Goal: Find specific page/section: Find specific page/section

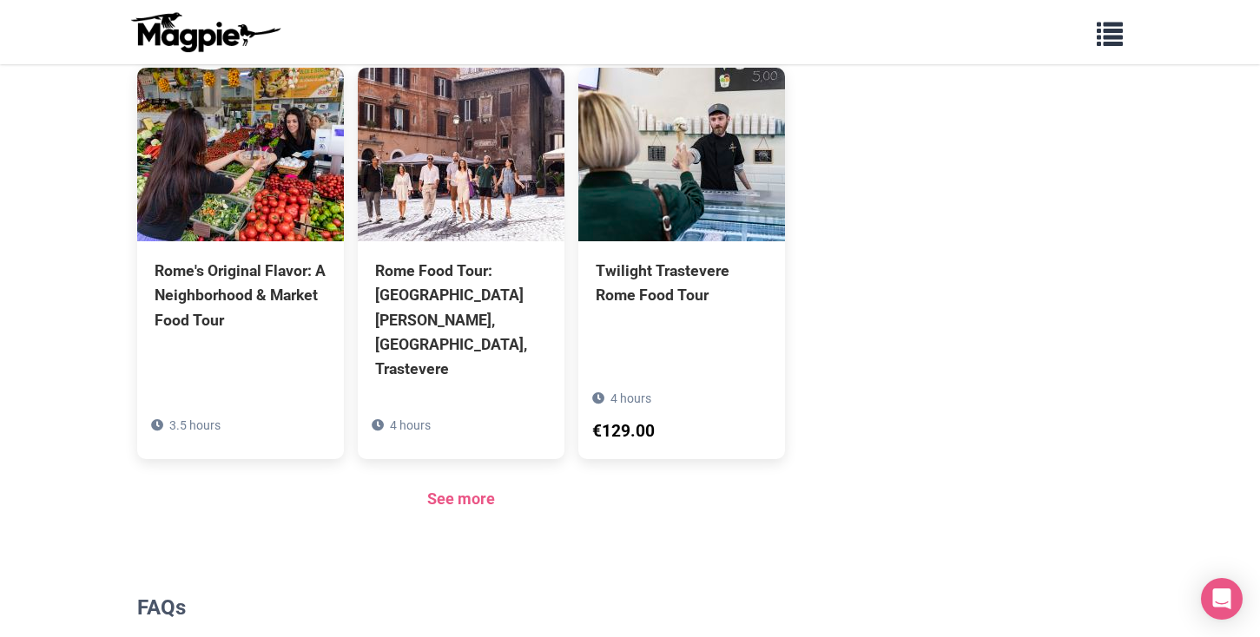
scroll to position [1308, 0]
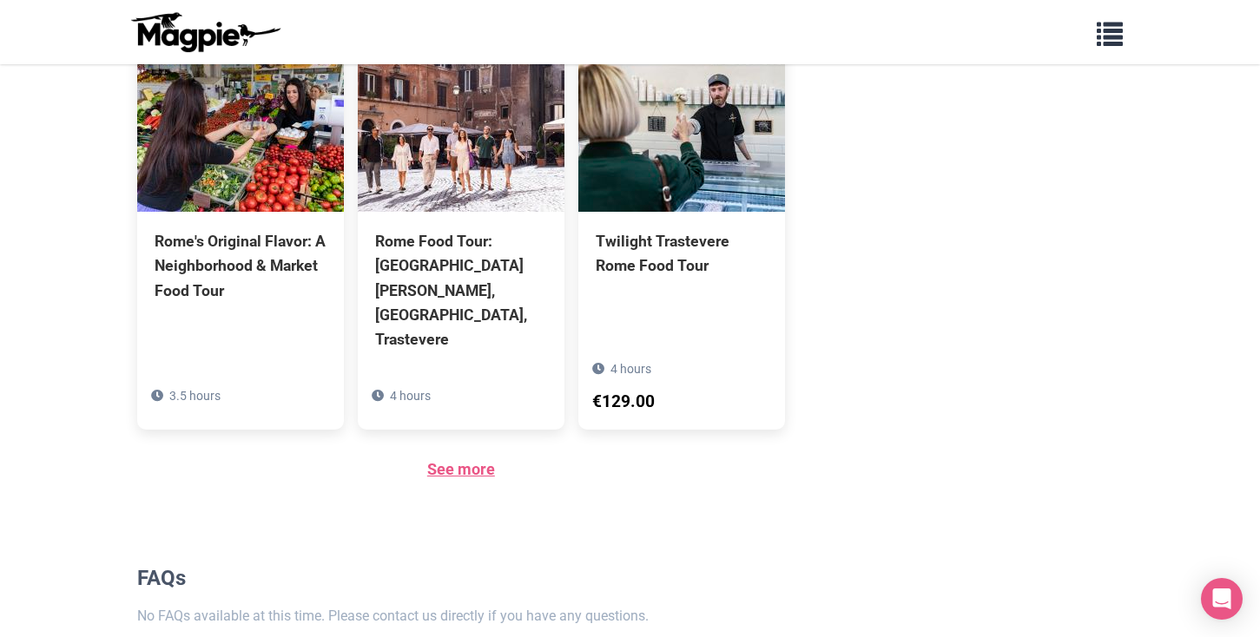
click at [460, 460] on link "See more" at bounding box center [461, 469] width 68 height 18
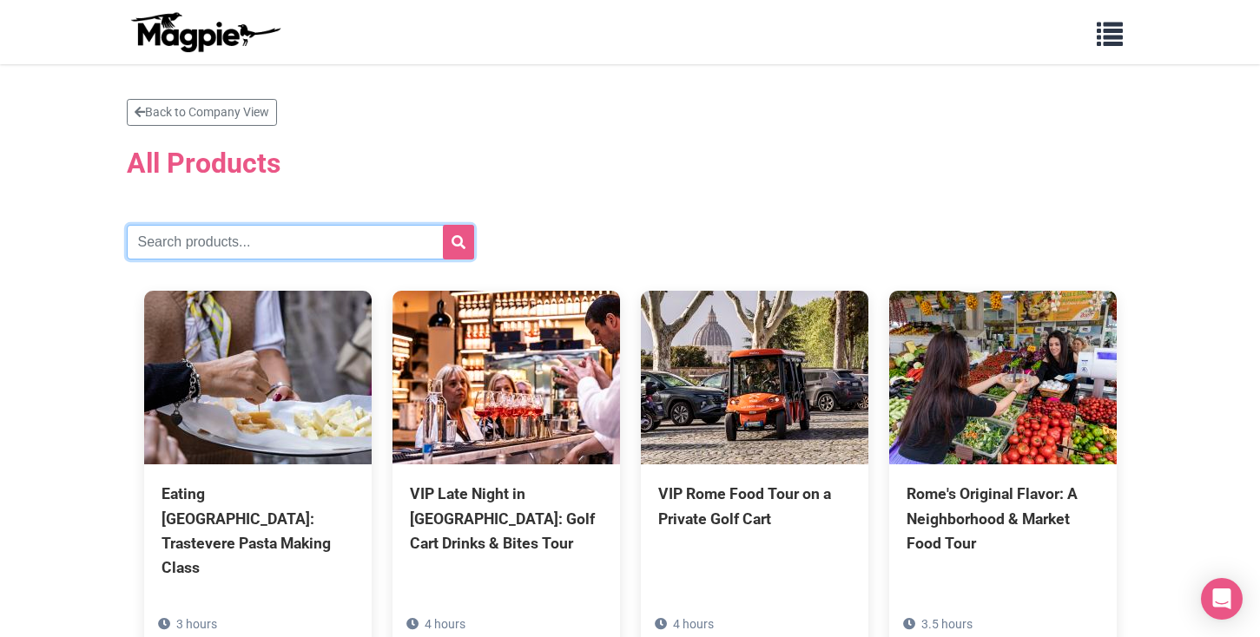
click at [237, 230] on input "text" at bounding box center [300, 242] width 347 height 35
type input "[GEOGRAPHIC_DATA]"
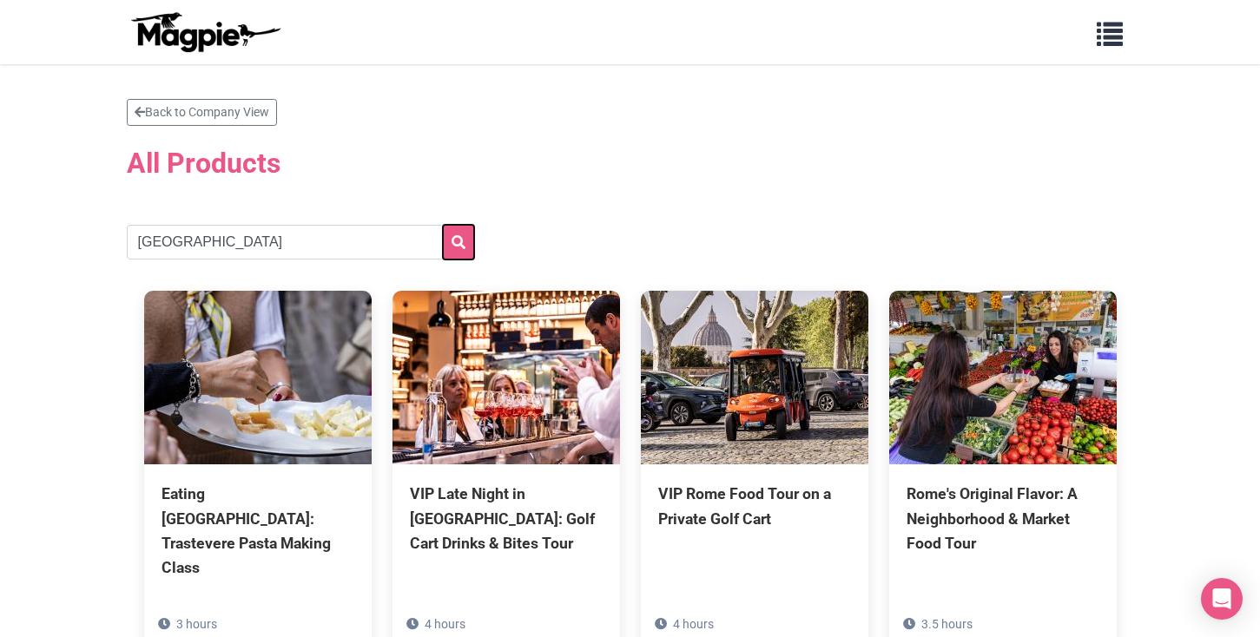
click at [461, 249] on button "submit" at bounding box center [458, 242] width 31 height 35
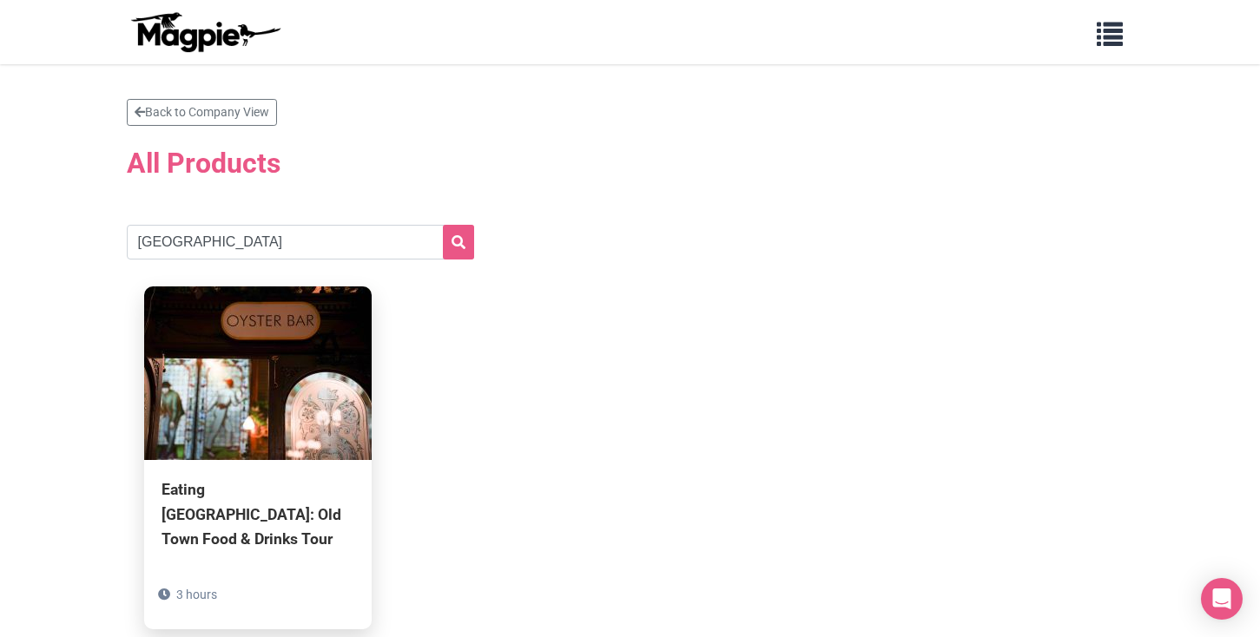
click at [271, 452] on img at bounding box center [257, 373] width 227 height 174
